Goal: Find specific page/section: Find specific page/section

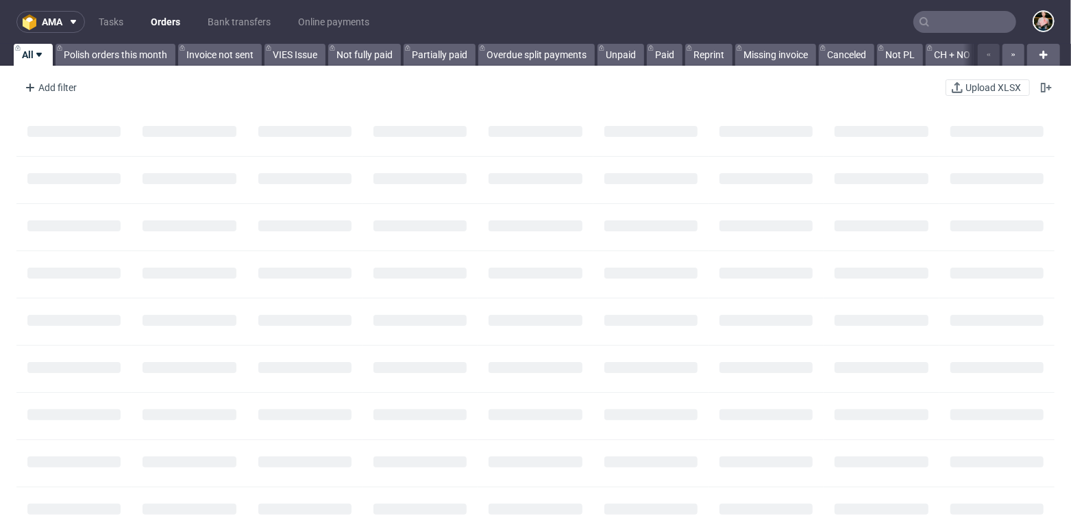
click at [964, 22] on input "text" at bounding box center [964, 22] width 103 height 22
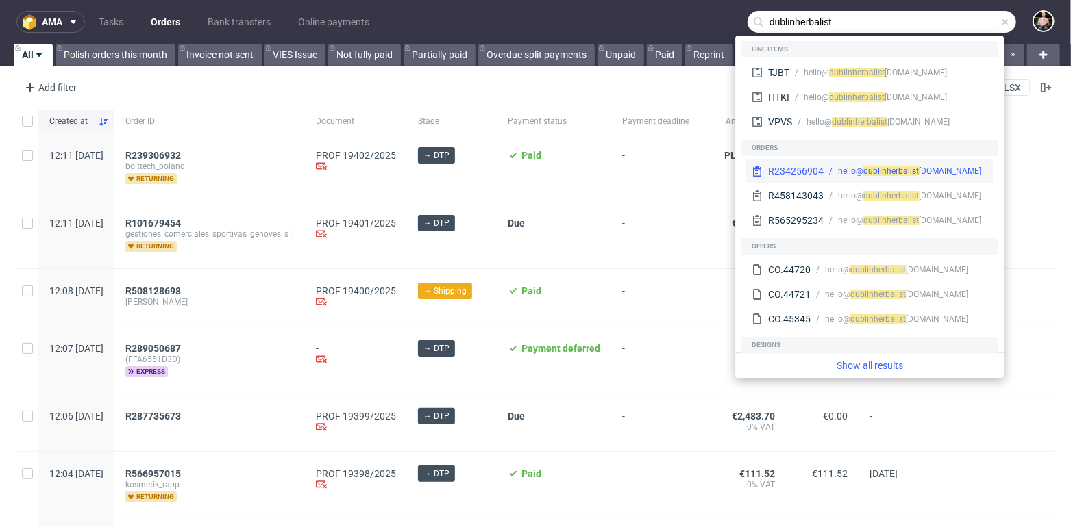
type input "dublinherbalist"
click at [902, 169] on span "rbalist" at bounding box center [906, 171] width 23 height 10
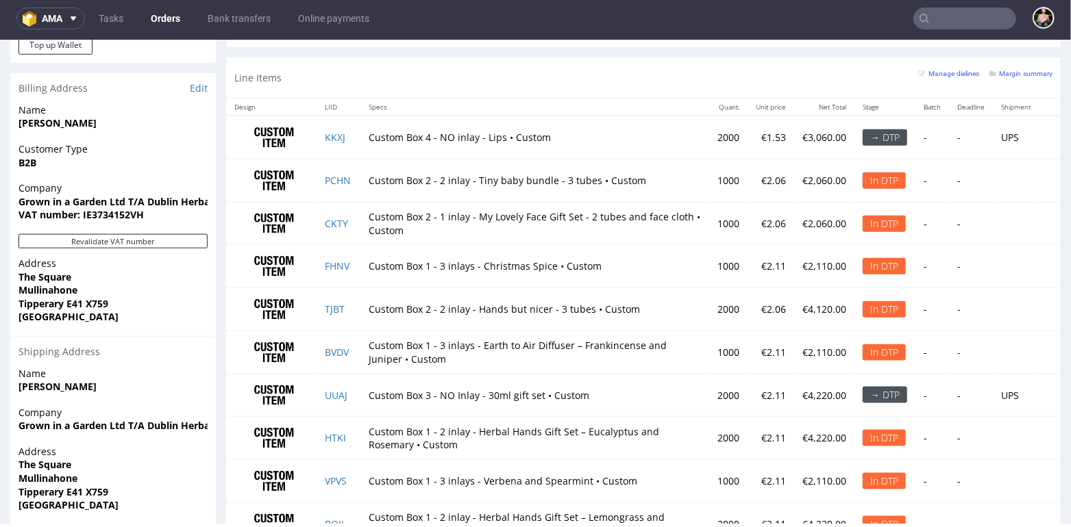
scroll to position [888, 0]
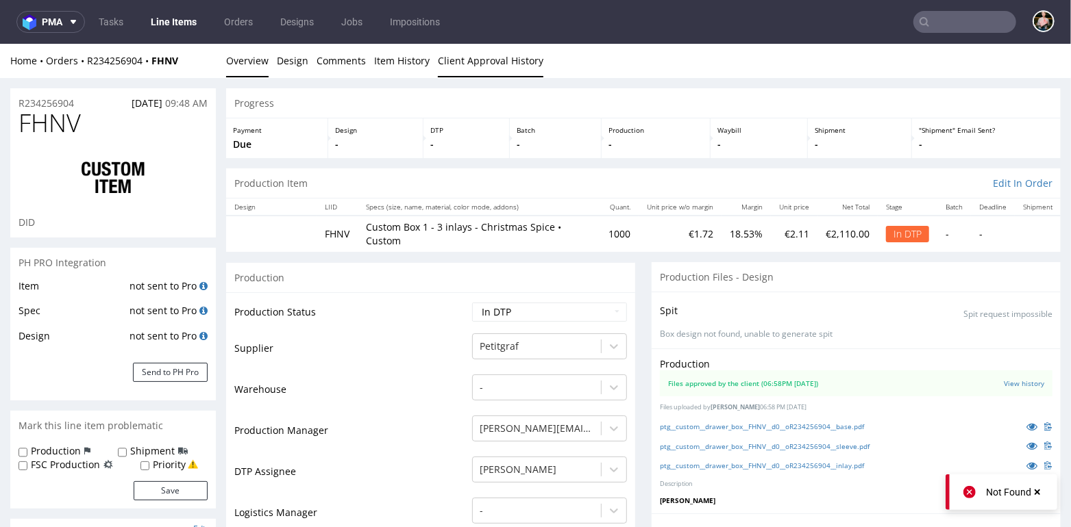
click at [469, 56] on link "Client Approval History" at bounding box center [490, 60] width 105 height 34
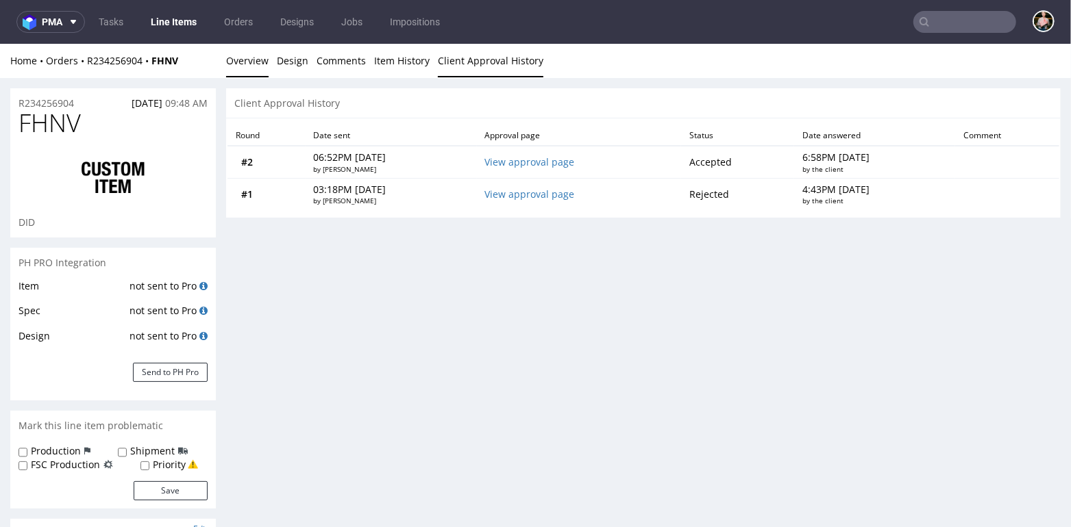
click at [247, 66] on link "Overview" at bounding box center [247, 60] width 42 height 34
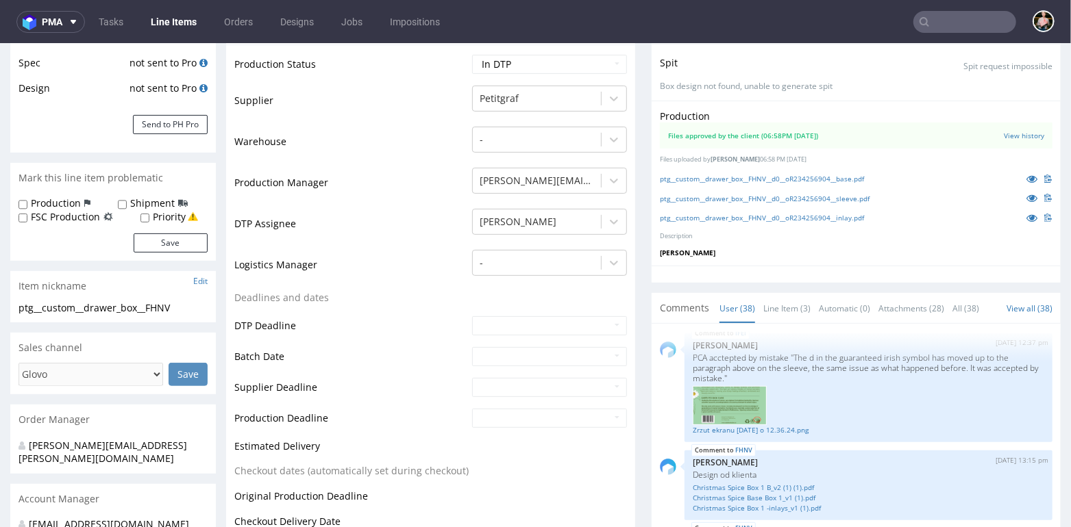
scroll to position [311, 0]
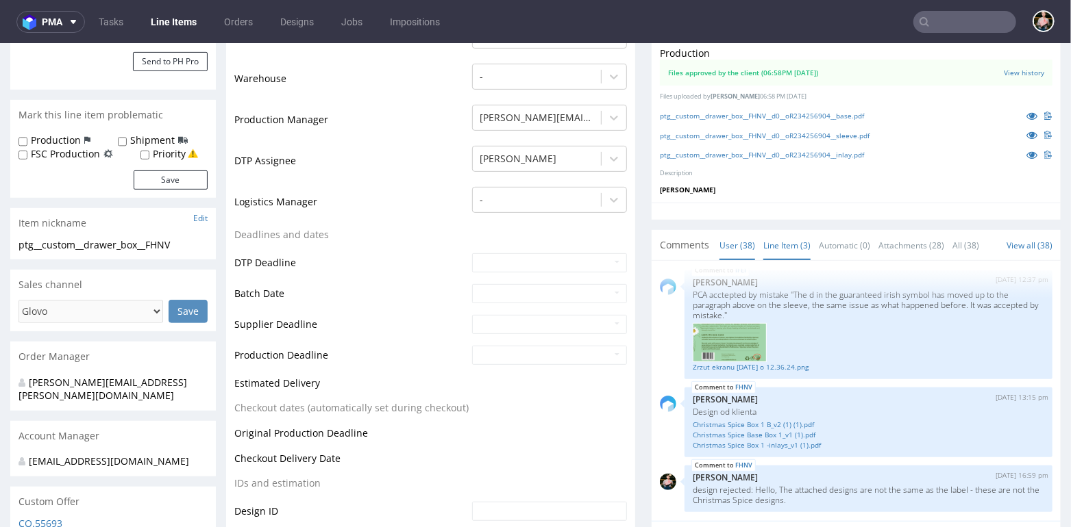
click at [783, 244] on link "Line Item (3)" at bounding box center [786, 244] width 47 height 29
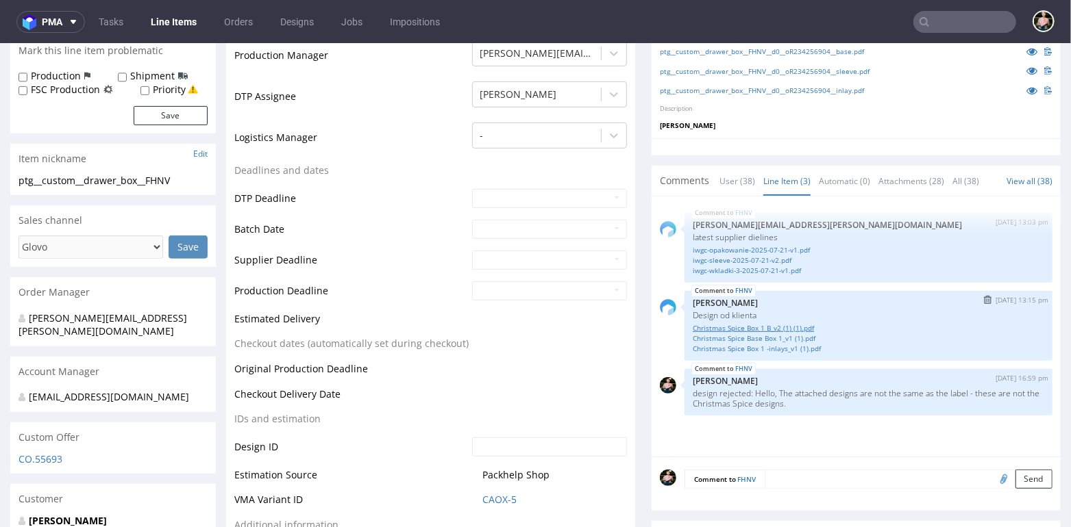
scroll to position [377, 0]
click at [750, 334] on link "Christmas Spice Base Box 1_v1 (1).pdf" at bounding box center [868, 337] width 351 height 10
click at [732, 323] on link "Christmas Spice Box 1 B_v2 (1) (1).pdf" at bounding box center [868, 326] width 351 height 10
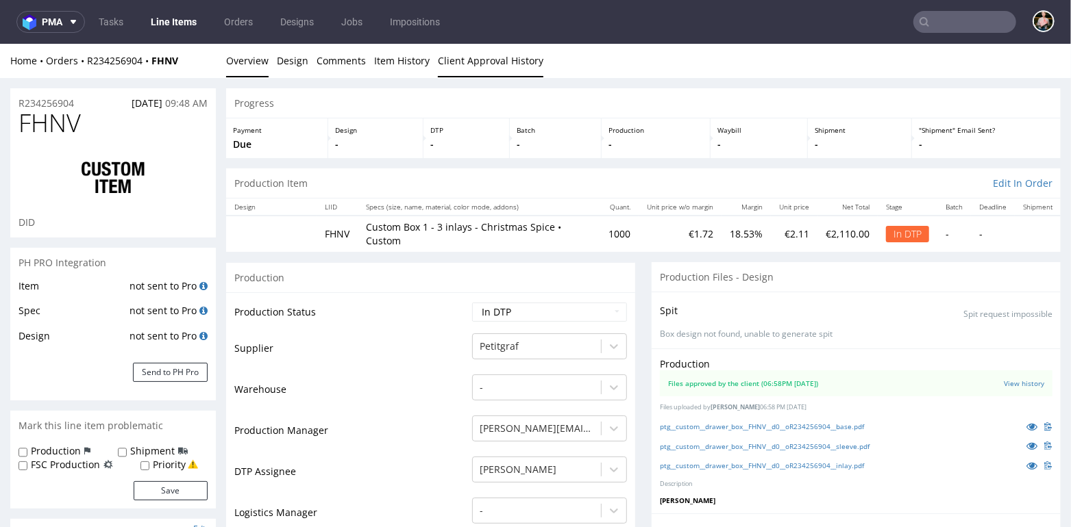
click at [454, 59] on link "Client Approval History" at bounding box center [490, 60] width 105 height 34
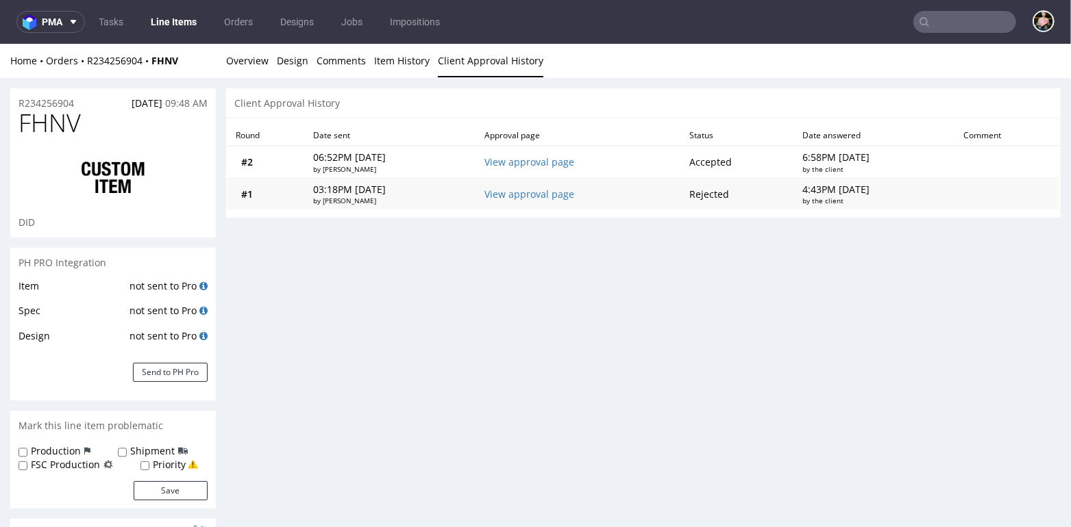
click at [544, 199] on td "View approval page" at bounding box center [579, 193] width 204 height 32
click at [538, 192] on link "View approval page" at bounding box center [530, 193] width 90 height 13
click at [530, 163] on link "View approval page" at bounding box center [530, 161] width 90 height 13
click at [234, 63] on link "Overview" at bounding box center [247, 60] width 42 height 34
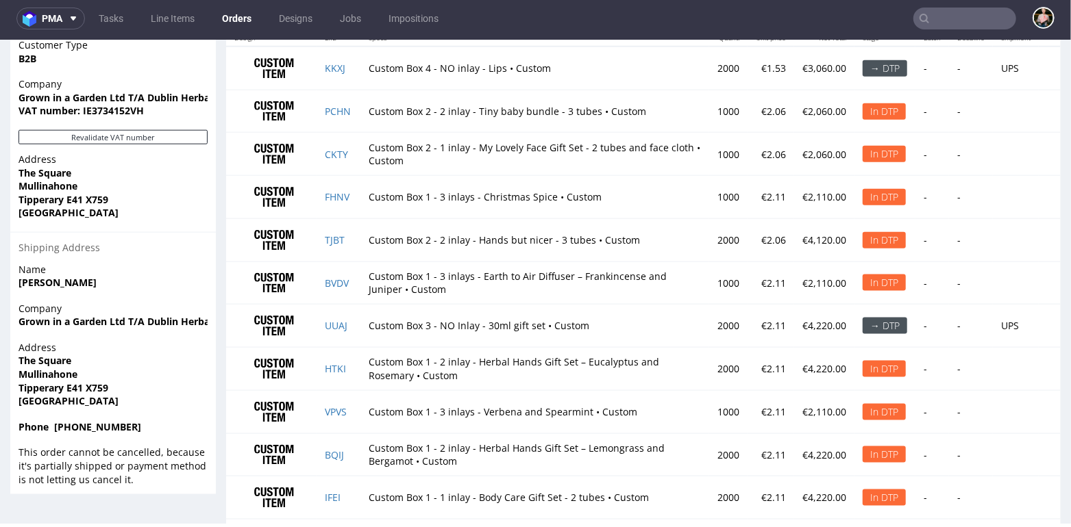
scroll to position [1019, 0]
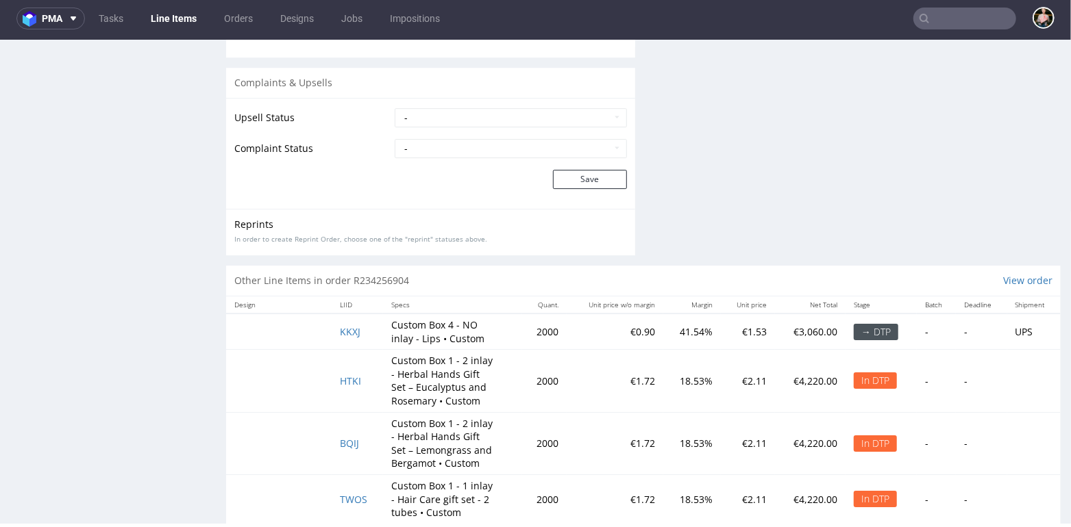
scroll to position [2619, 0]
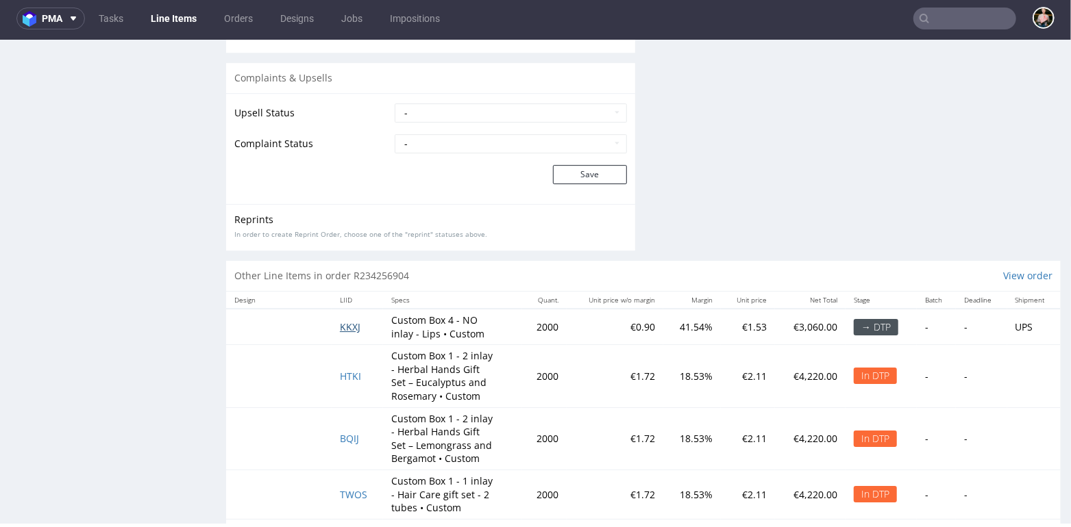
click at [347, 329] on span "KKXJ" at bounding box center [350, 326] width 21 height 13
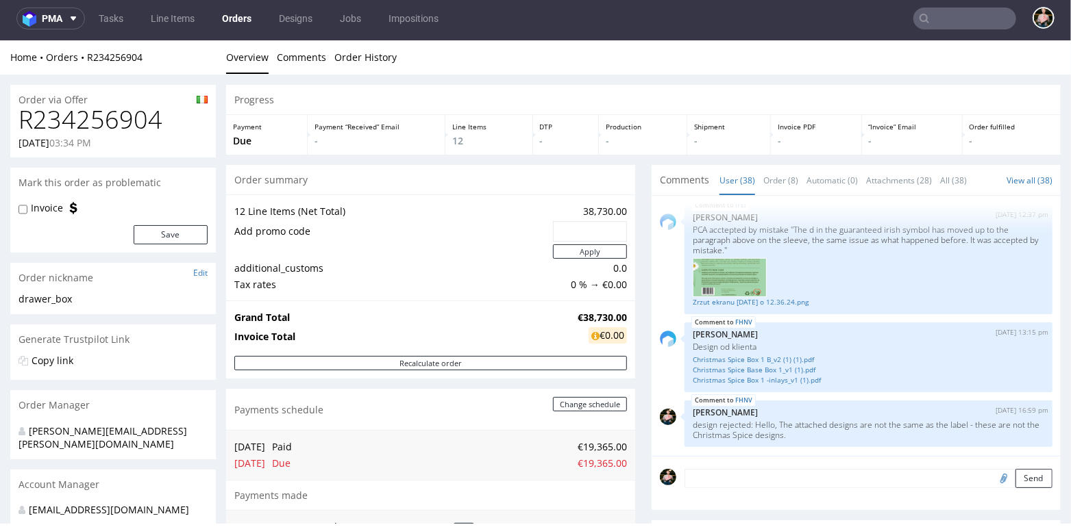
click at [947, 16] on input "text" at bounding box center [964, 19] width 103 height 22
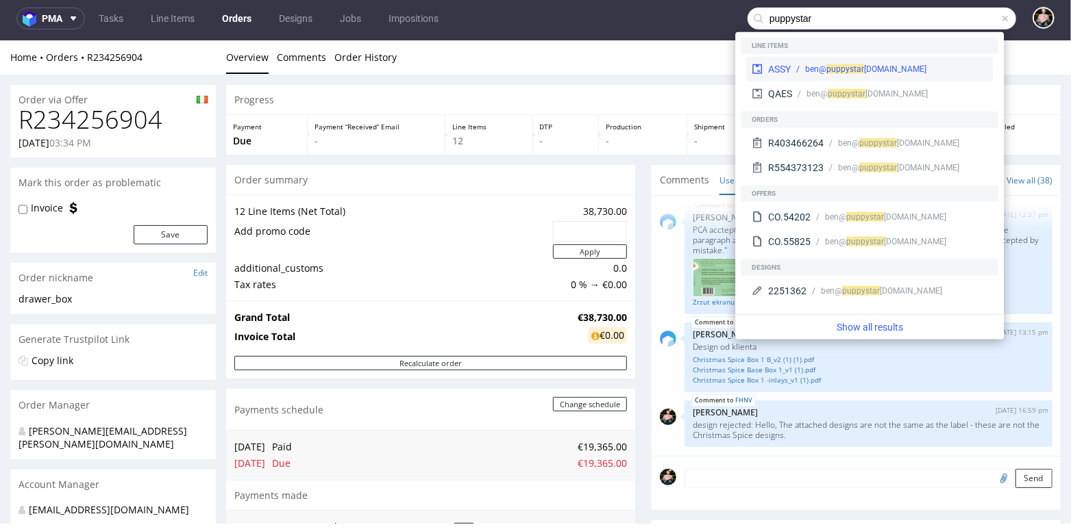
type input "puppystar"
click at [851, 67] on span "star" at bounding box center [856, 69] width 14 height 10
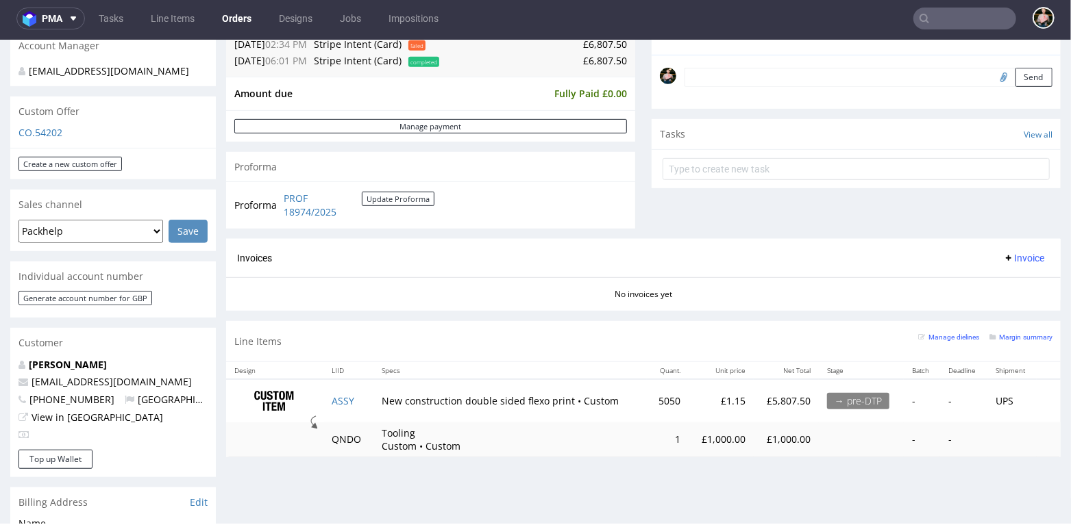
scroll to position [474, 0]
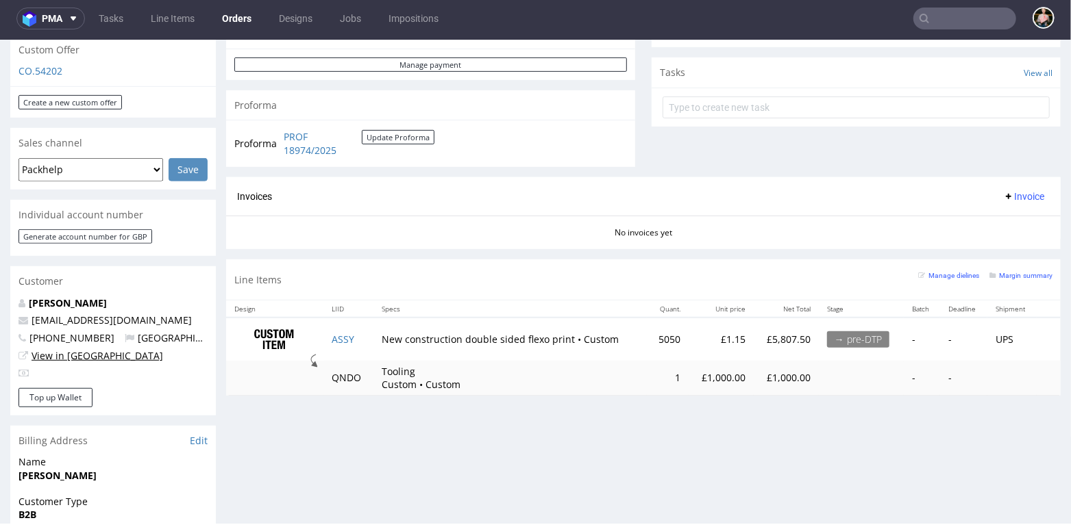
click at [64, 362] on link "View in [GEOGRAPHIC_DATA]" at bounding box center [98, 355] width 132 height 13
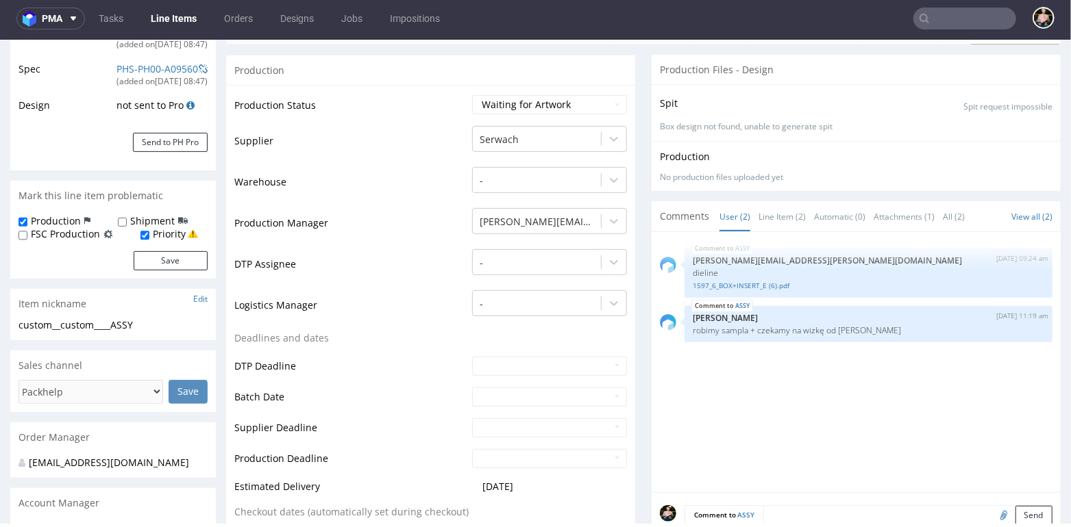
scroll to position [245, 0]
